Goal: Go to known website: Access a specific website the user already knows

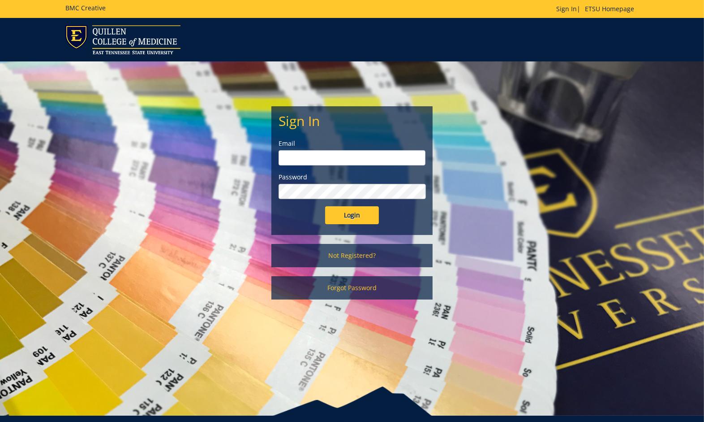
type input "sluderp@etsu.edu"
click at [337, 212] on input "Login" at bounding box center [352, 215] width 54 height 18
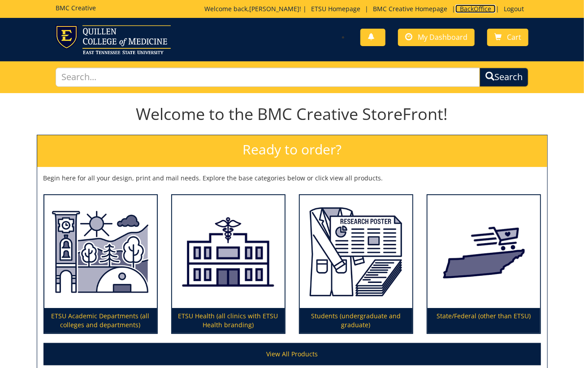
click at [466, 6] on link "BackOffice" at bounding box center [475, 8] width 40 height 9
